Goal: Browse casually

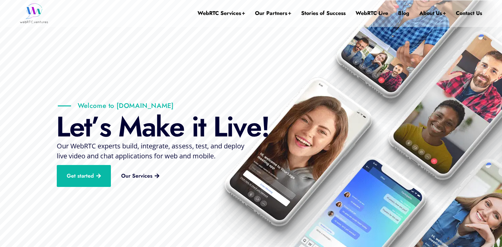
click at [34, 12] on img at bounding box center [34, 13] width 28 height 20
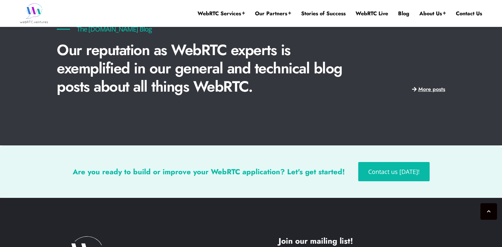
scroll to position [1687, 0]
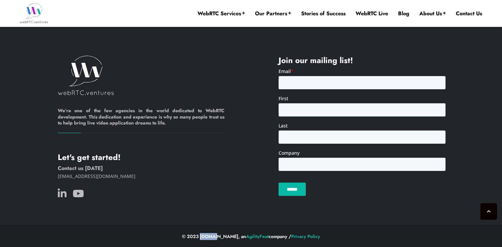
drag, startPoint x: 200, startPoint y: 235, endPoint x: 216, endPoint y: 235, distance: 16.6
click at [216, 235] on span "© 2023 [DOMAIN_NAME], an AgilityFeat company / Privacy Policy" at bounding box center [251, 236] width 138 height 7
drag, startPoint x: 235, startPoint y: 234, endPoint x: 192, endPoint y: 235, distance: 43.5
click at [192, 235] on span "© 2023 [DOMAIN_NAME], an AgilityFeat company / Privacy Policy" at bounding box center [251, 236] width 138 height 7
click at [168, 235] on div "© 2023 [DOMAIN_NAME], an AgilityFeat company / Privacy Policy" at bounding box center [251, 236] width 389 height 7
